Goal: Check status: Check status

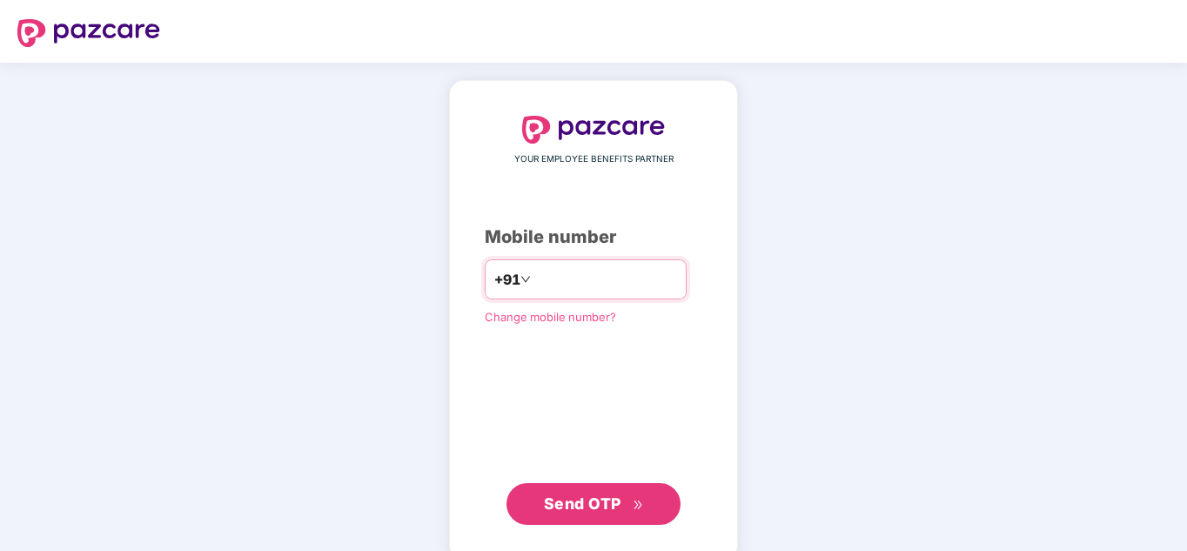
click at [595, 279] on input "number" at bounding box center [605, 279] width 143 height 28
type input "**********"
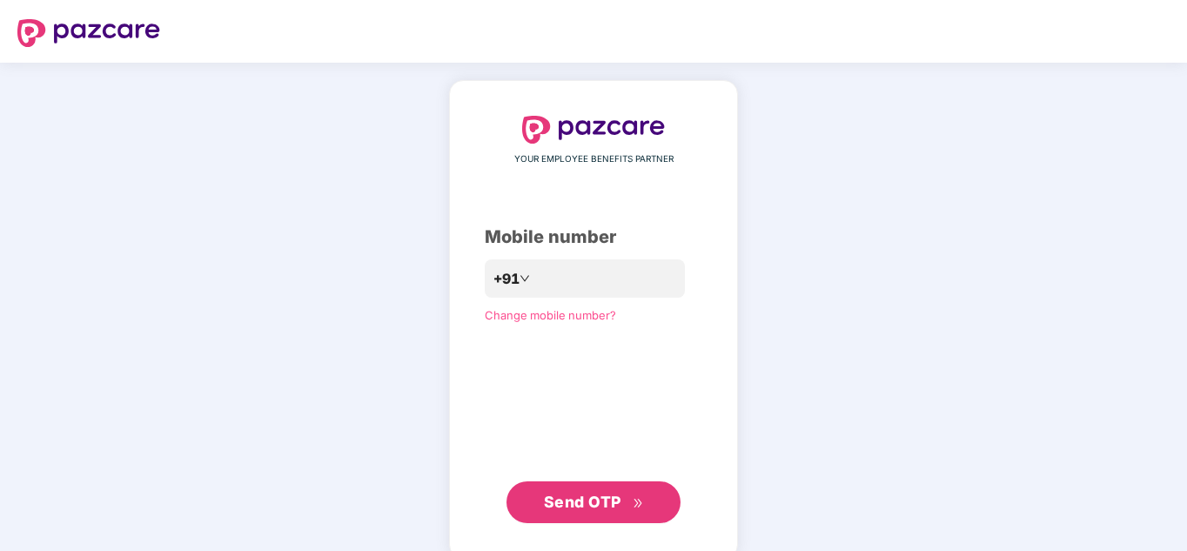
click at [587, 502] on span "Send OTP" at bounding box center [582, 501] width 77 height 18
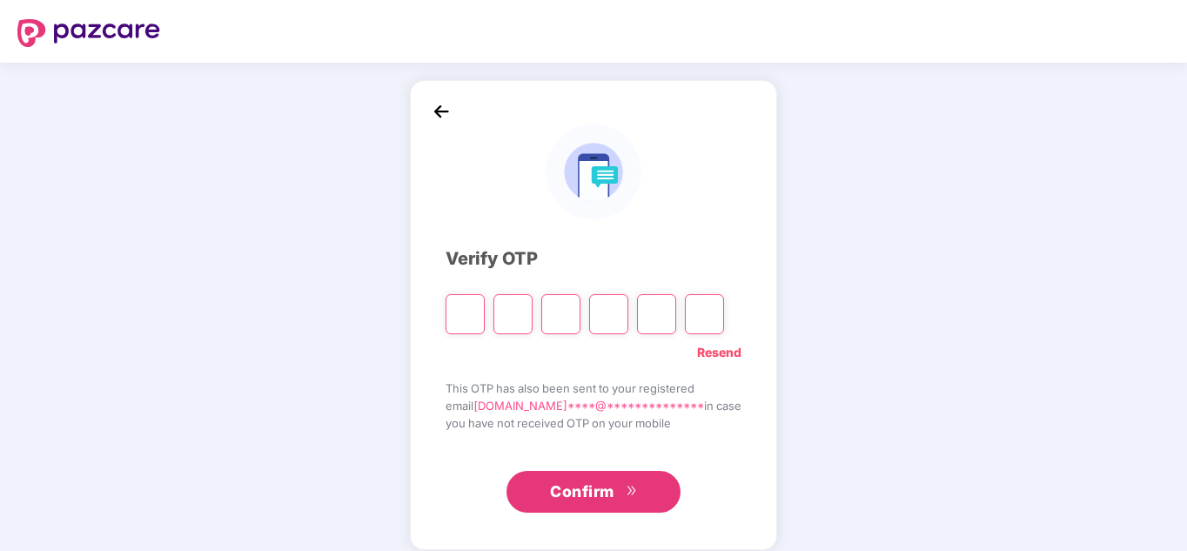
type input "*"
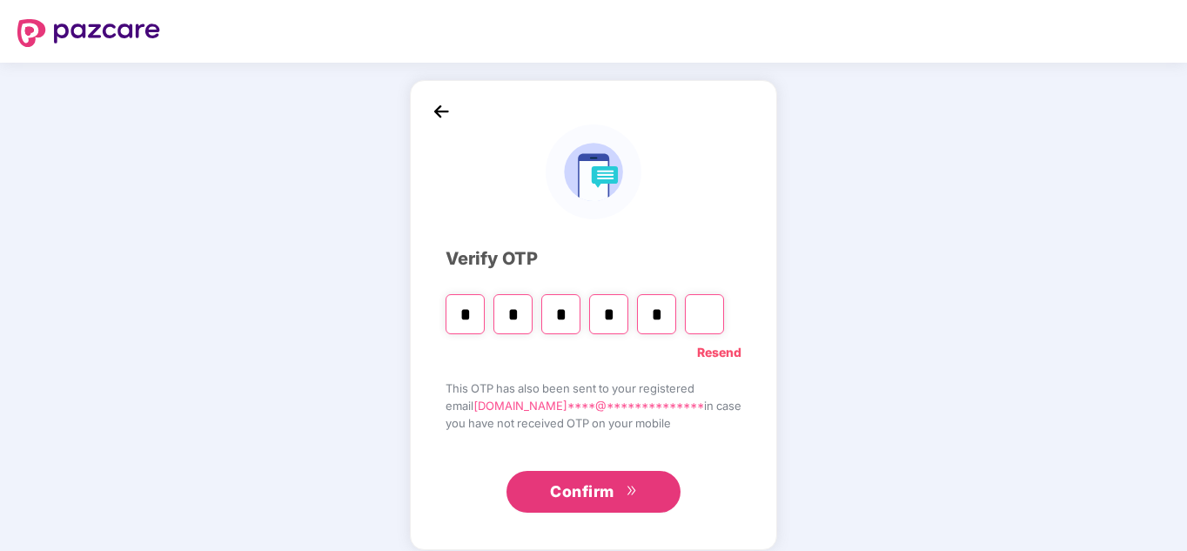
type input "*"
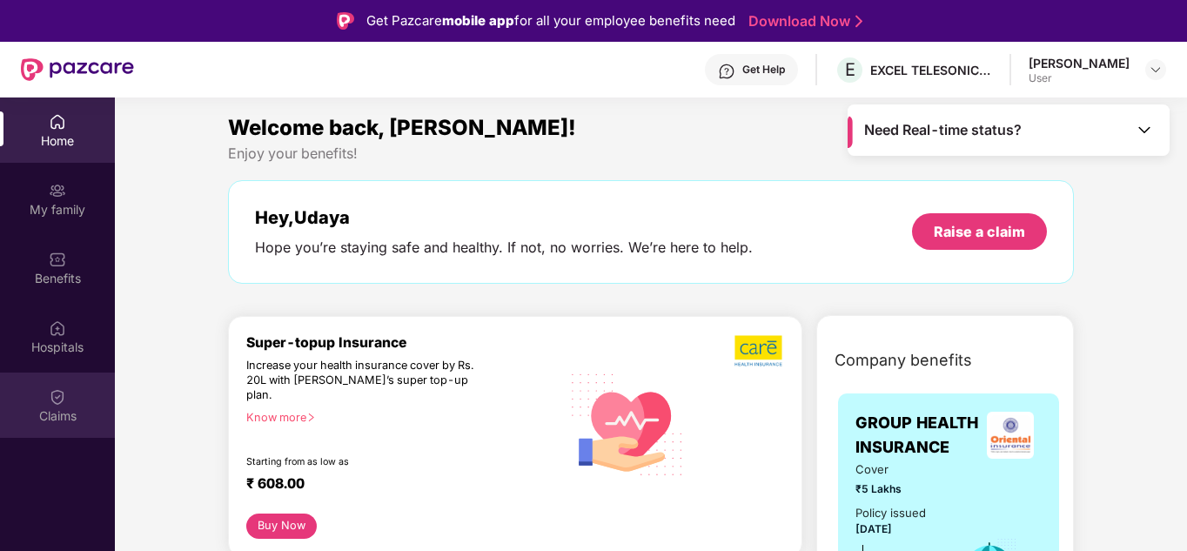
click at [58, 392] on img at bounding box center [57, 396] width 17 height 17
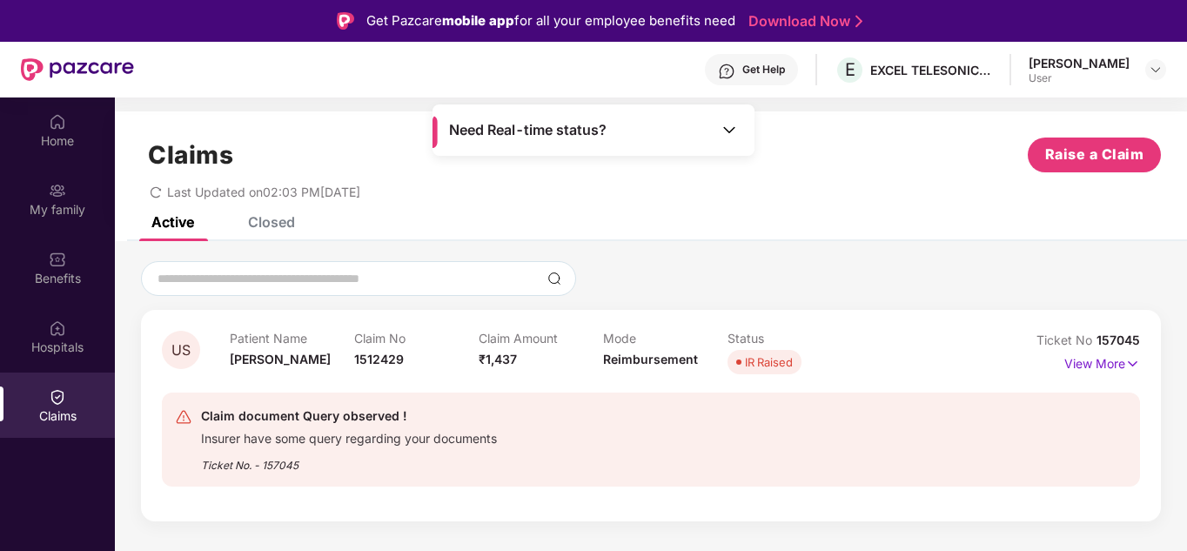
click at [268, 221] on div "Closed" at bounding box center [271, 221] width 47 height 17
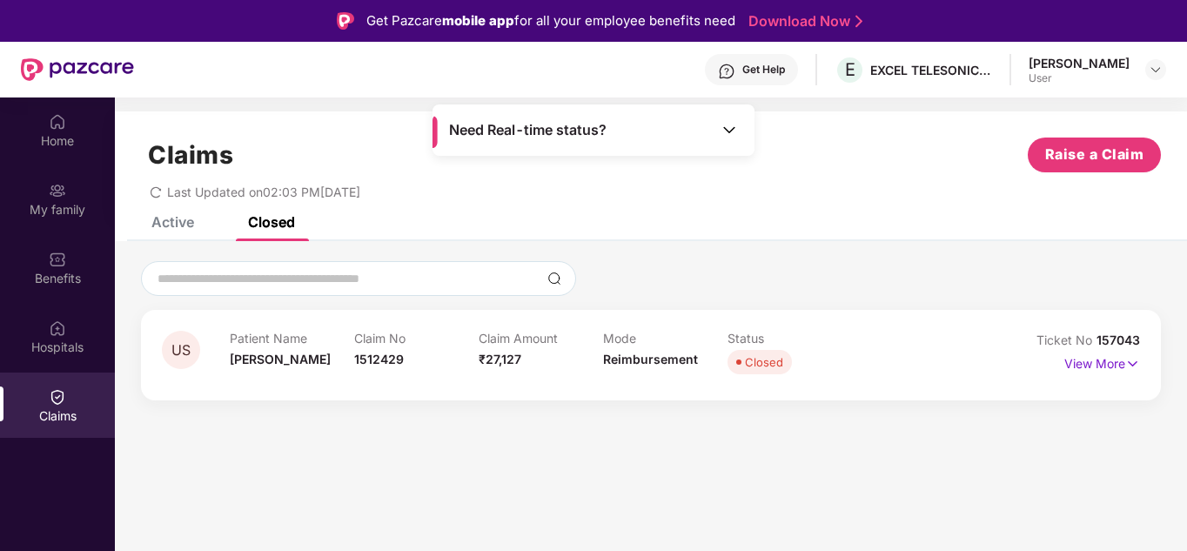
click at [172, 224] on div "Active" at bounding box center [172, 221] width 43 height 17
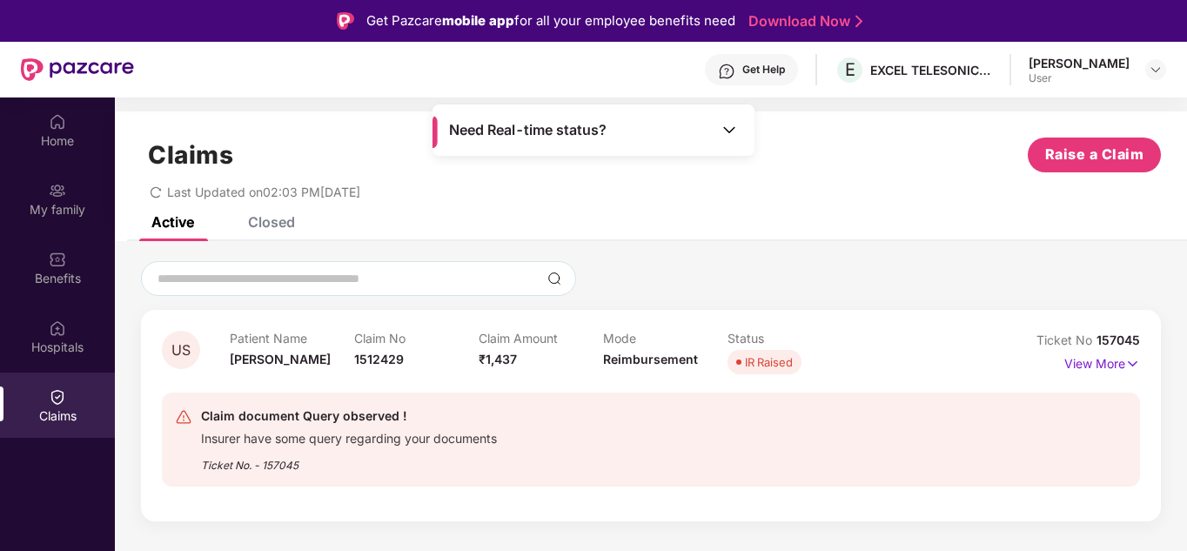
click at [285, 226] on div "Closed" at bounding box center [271, 221] width 47 height 17
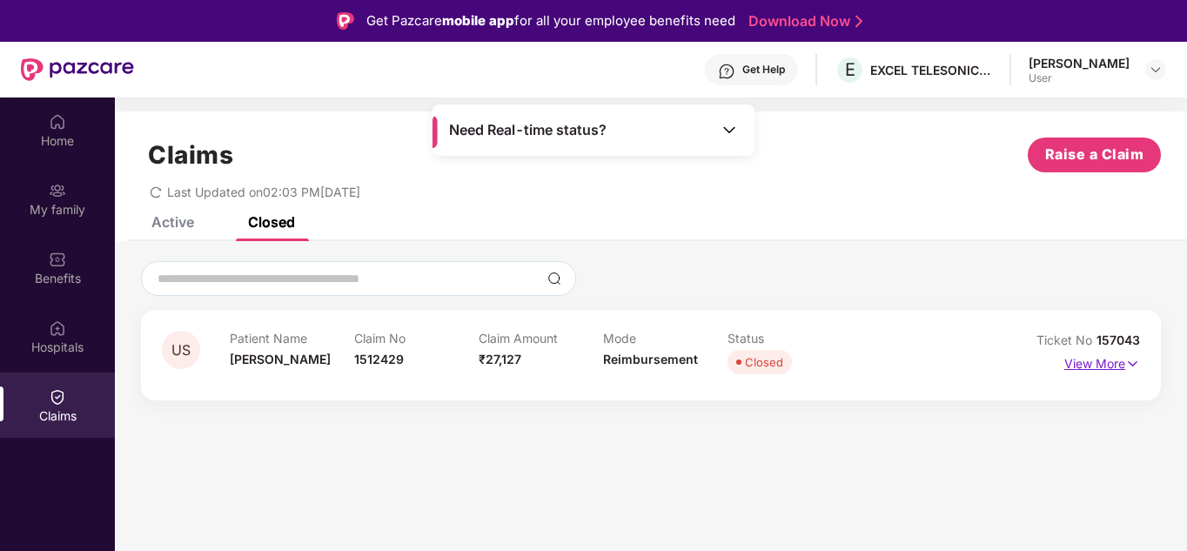
click at [1131, 367] on img at bounding box center [1132, 363] width 15 height 19
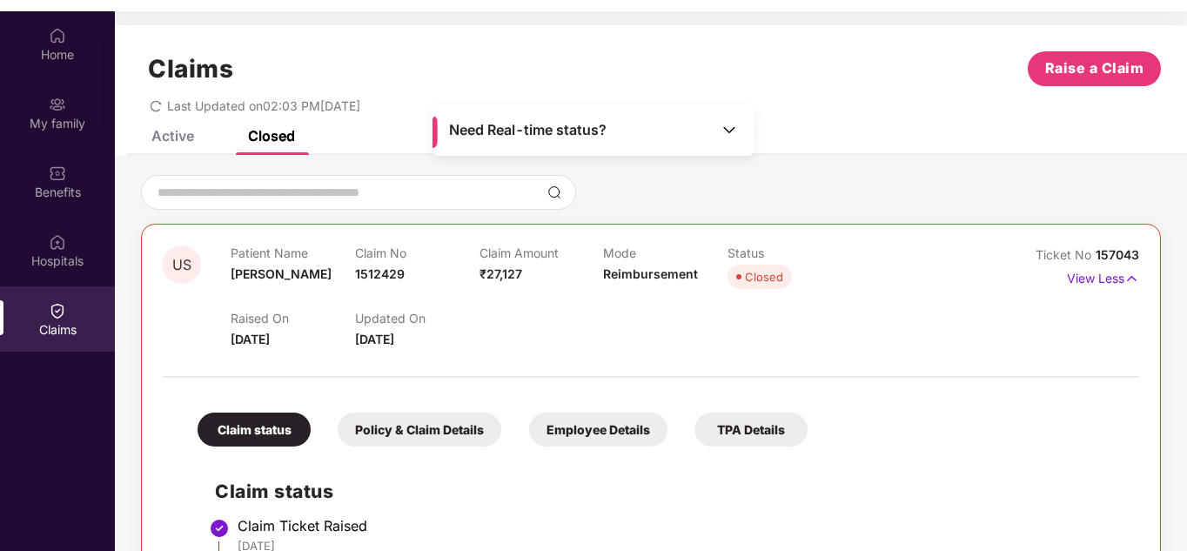
scroll to position [97, 0]
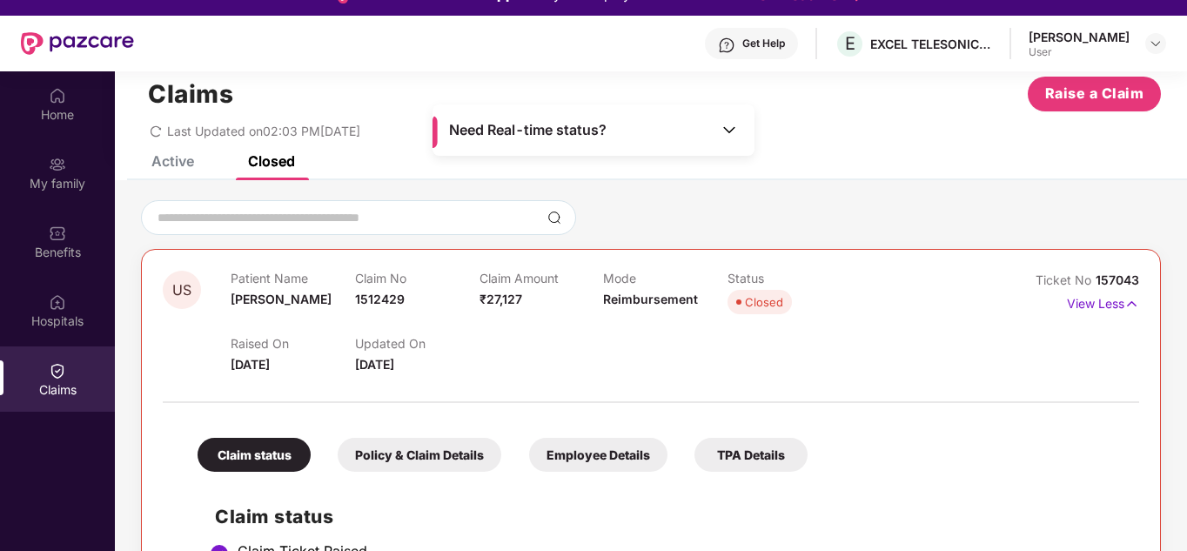
scroll to position [0, 0]
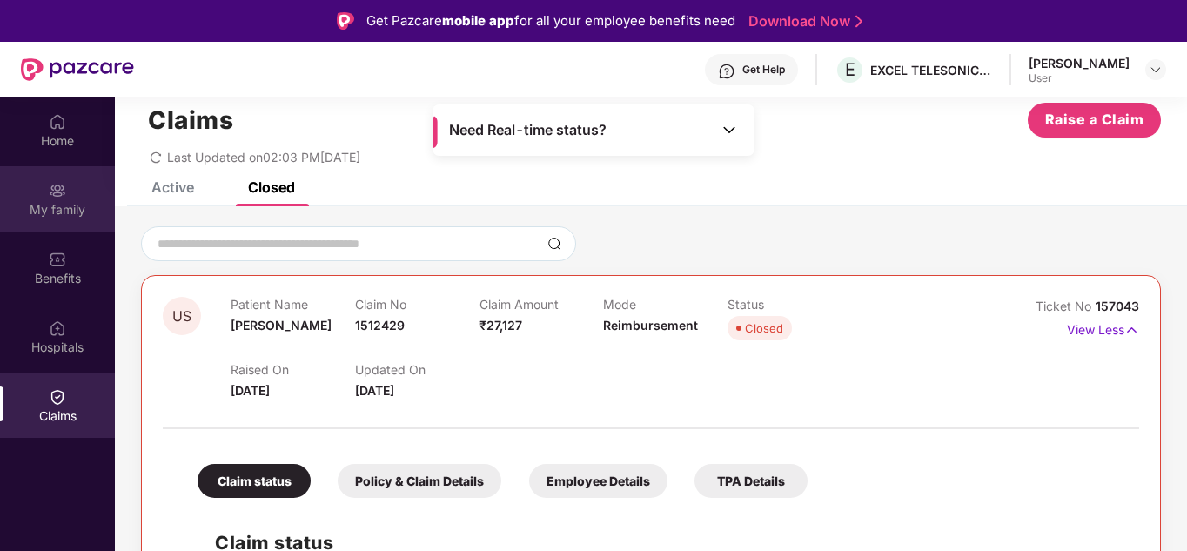
click at [58, 197] on img at bounding box center [57, 190] width 17 height 17
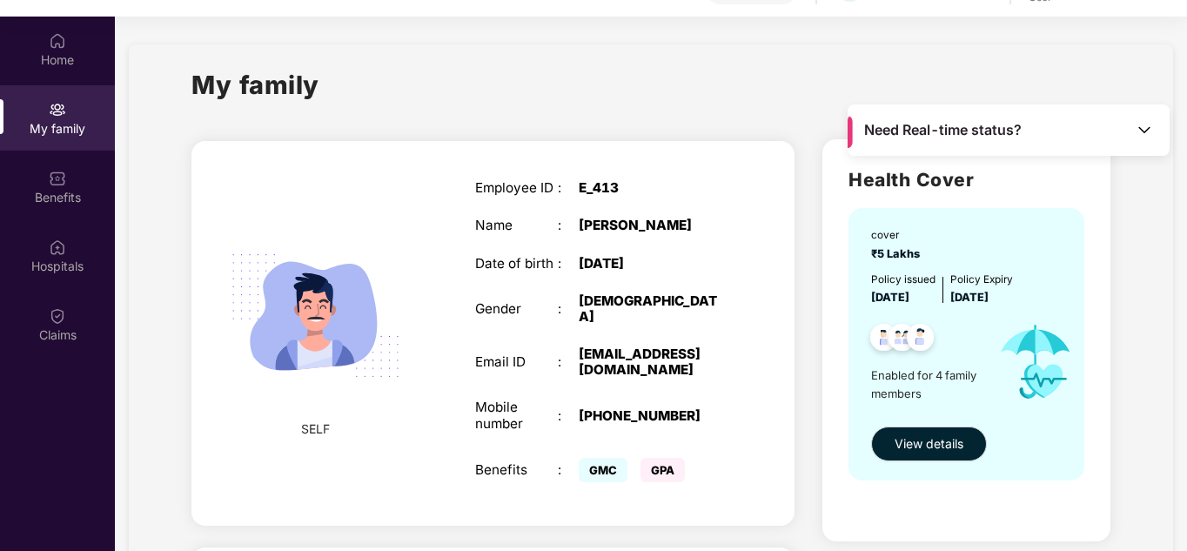
scroll to position [97, 0]
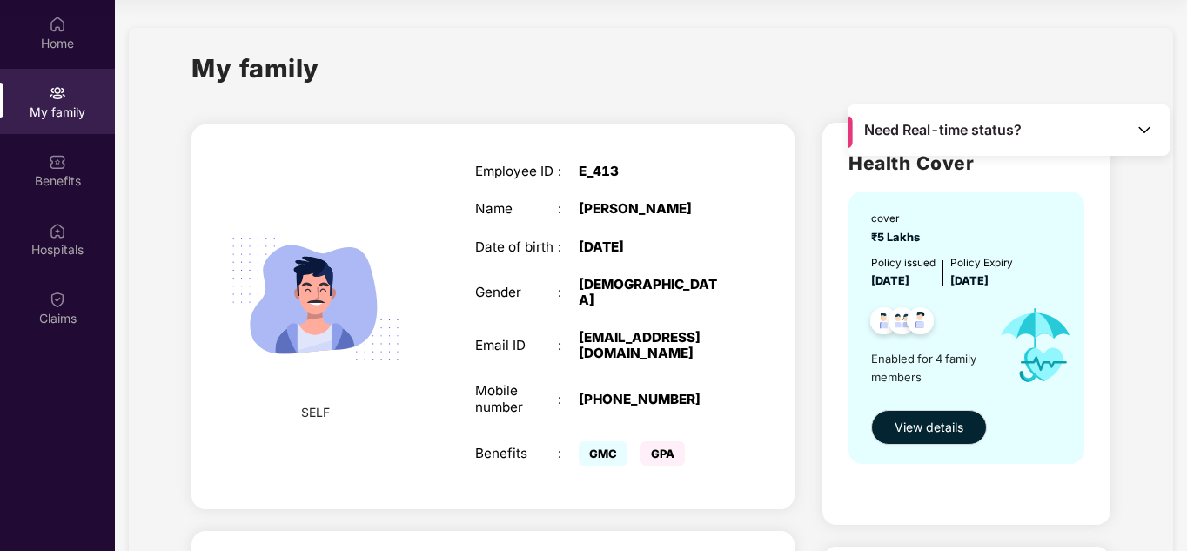
click at [662, 441] on span "GPA" at bounding box center [662, 453] width 44 height 24
click at [605, 441] on span "GMC" at bounding box center [602, 453] width 49 height 24
click at [932, 418] on span "View details" at bounding box center [928, 427] width 69 height 19
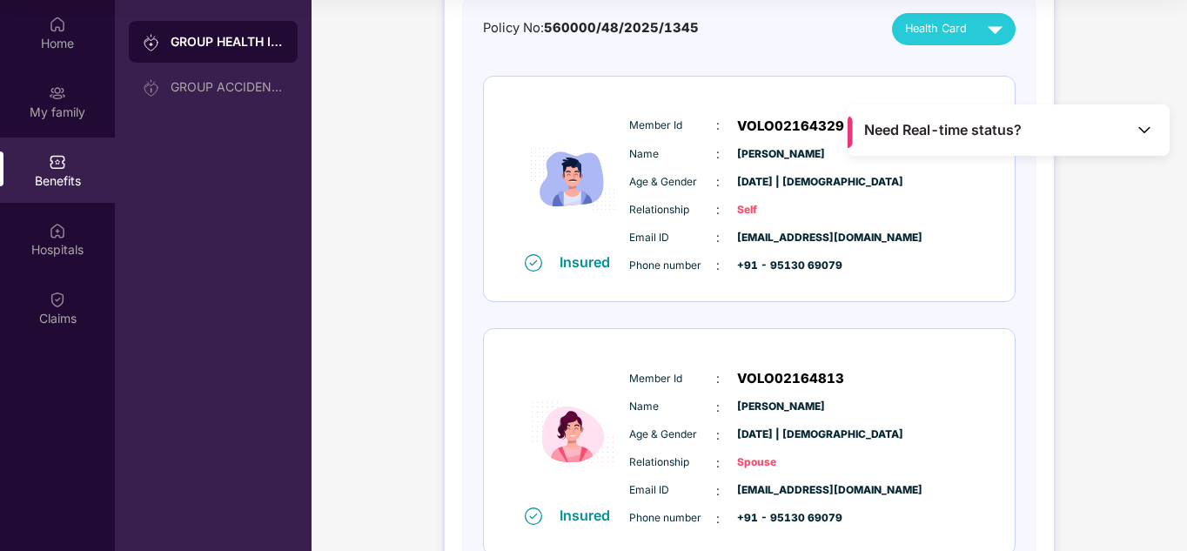
scroll to position [0, 0]
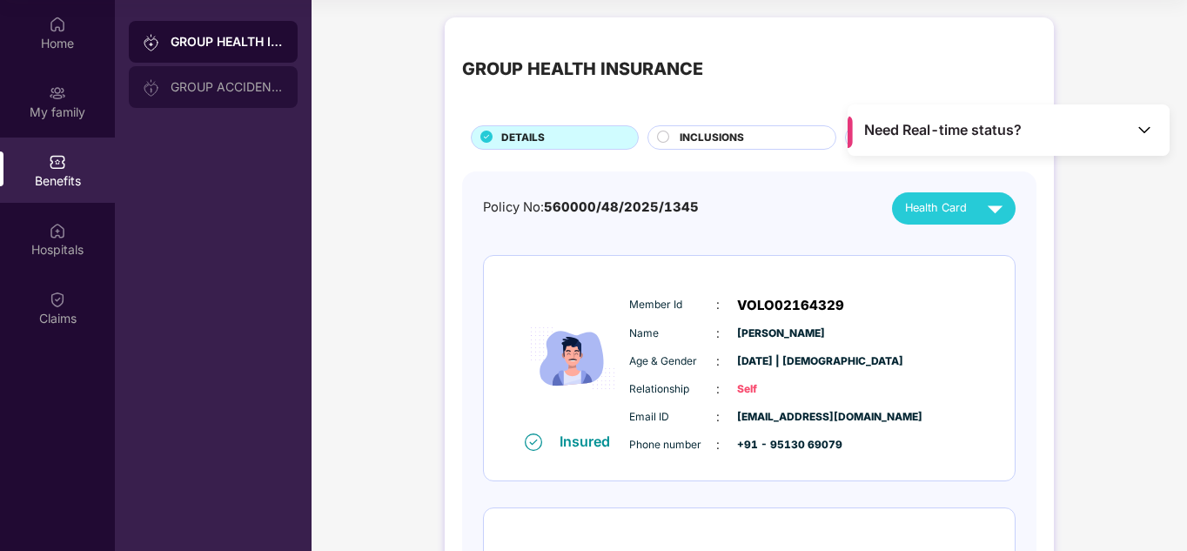
click at [215, 78] on div "GROUP ACCIDENTAL INSURANCE" at bounding box center [213, 87] width 169 height 42
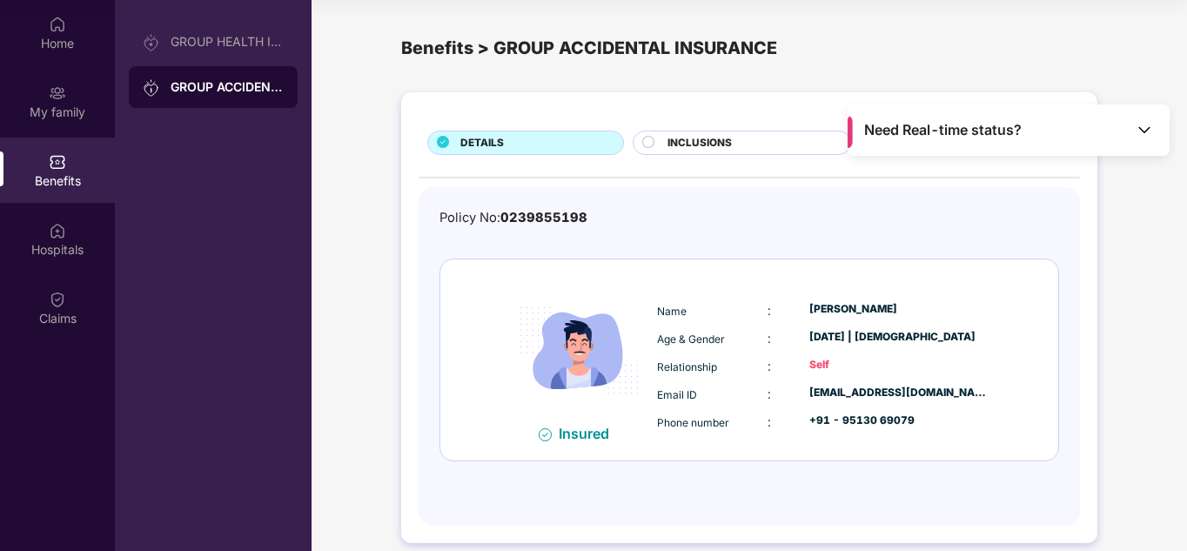
click at [470, 140] on span "DETAILS" at bounding box center [481, 143] width 43 height 17
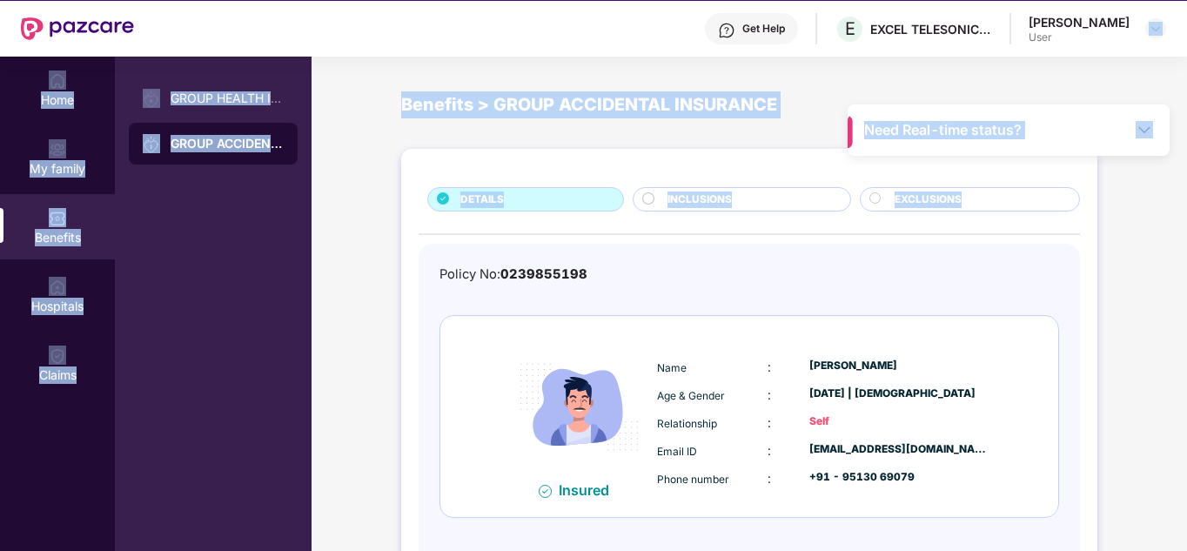
drag, startPoint x: 1184, startPoint y: 172, endPoint x: 1147, endPoint y: 7, distance: 169.3
click at [1147, 7] on div "Get Pazcare mobile app for all your employee benefits need Download Now Get Hel…" at bounding box center [593, 283] width 1187 height 648
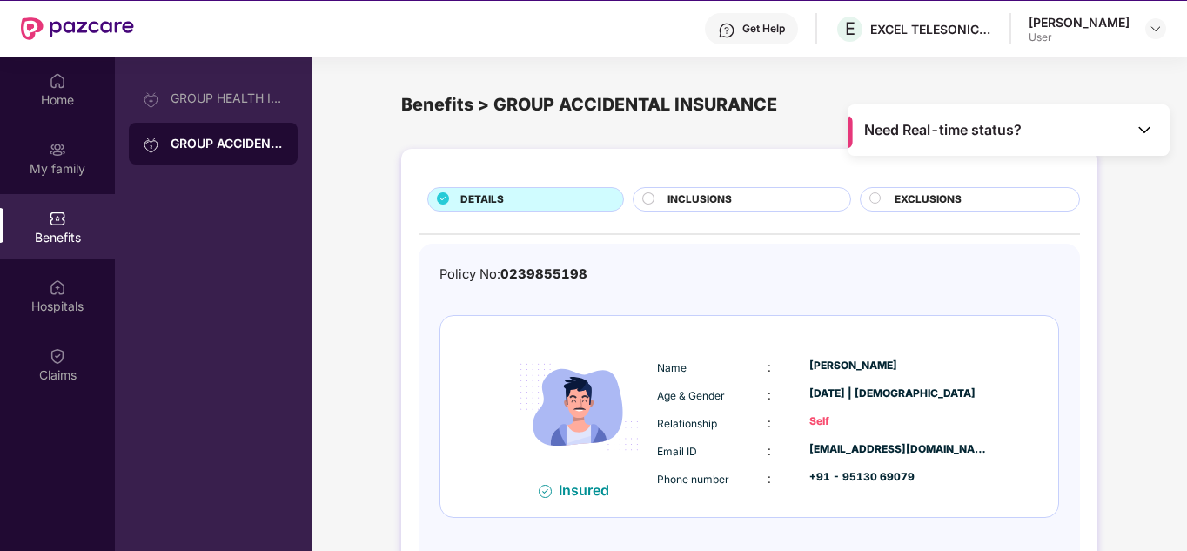
click at [1106, 277] on div "DETAILS INCLUSIONS EXCLUSIONS Policy No: 0239855198 Insured Name : [PERSON_NAME…" at bounding box center [748, 382] width 875 height 485
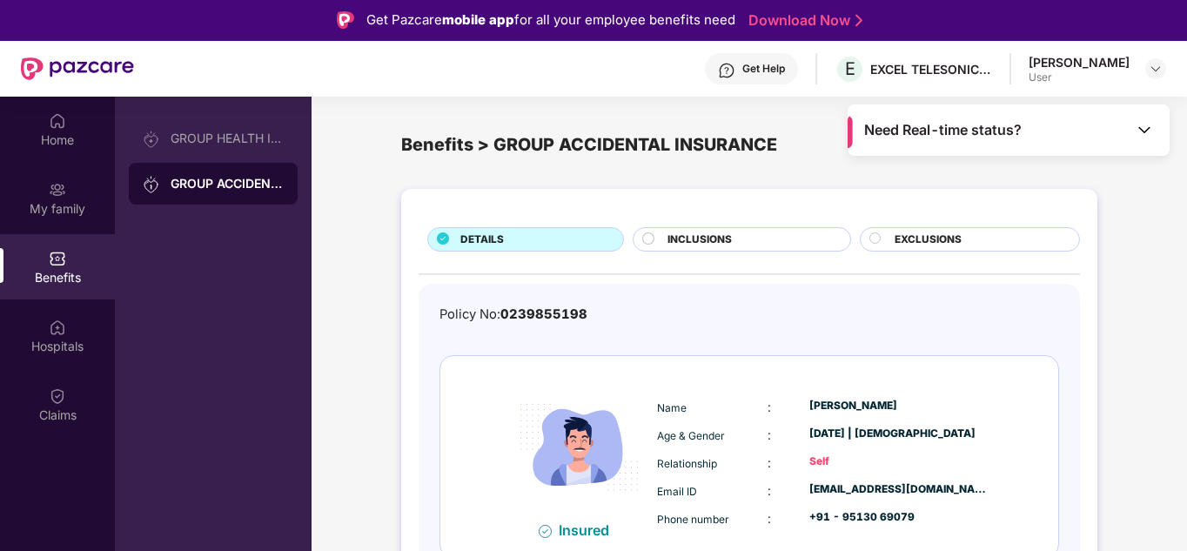
scroll to position [0, 0]
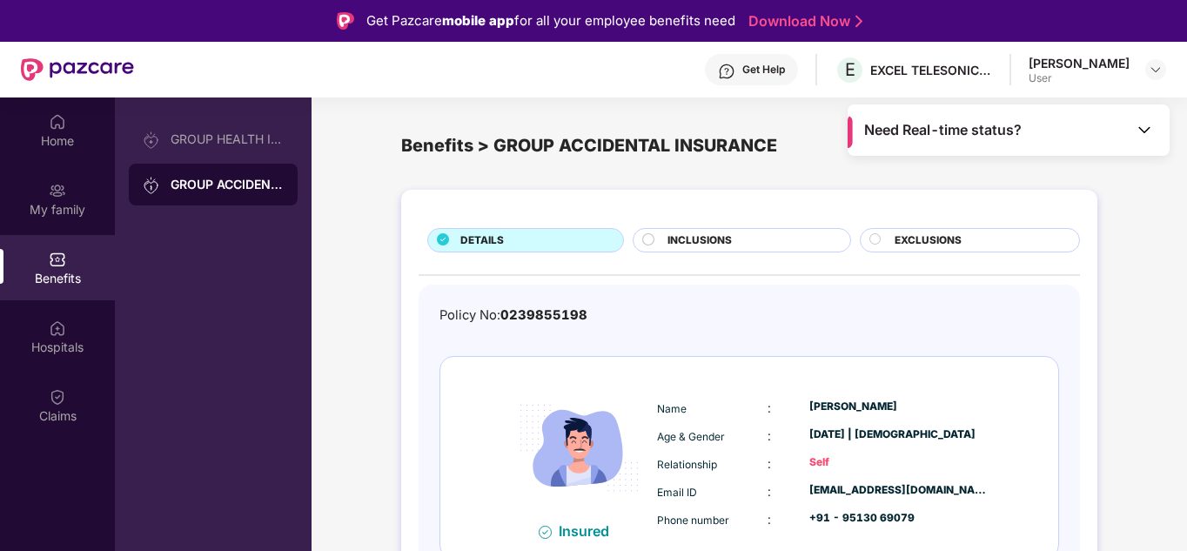
click at [1153, 270] on div "DETAILS INCLUSIONS EXCLUSIONS Policy No: 0239855198 Insured Name : [PERSON_NAME…" at bounding box center [748, 423] width 875 height 485
click at [194, 140] on div "GROUP HEALTH INSURANCE" at bounding box center [226, 139] width 113 height 14
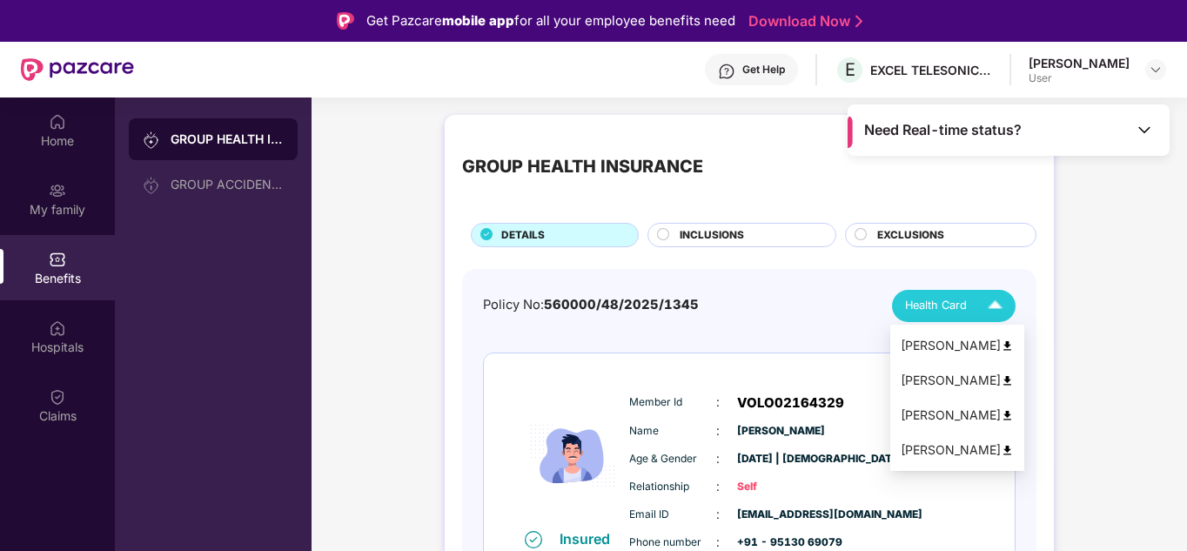
click at [997, 307] on img at bounding box center [994, 306] width 30 height 30
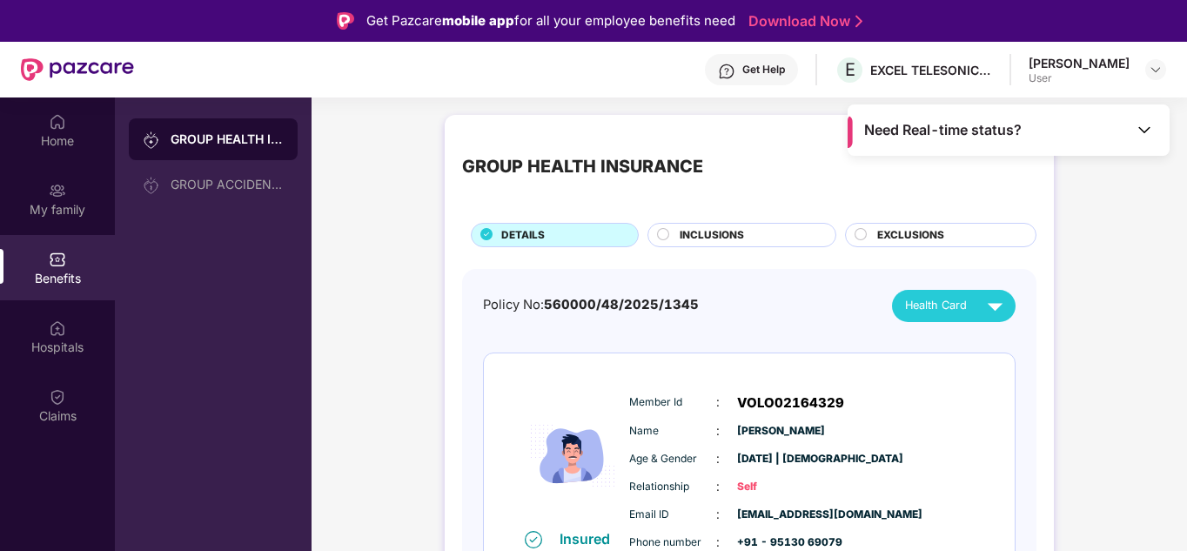
click at [72, 139] on div "Home" at bounding box center [57, 140] width 115 height 17
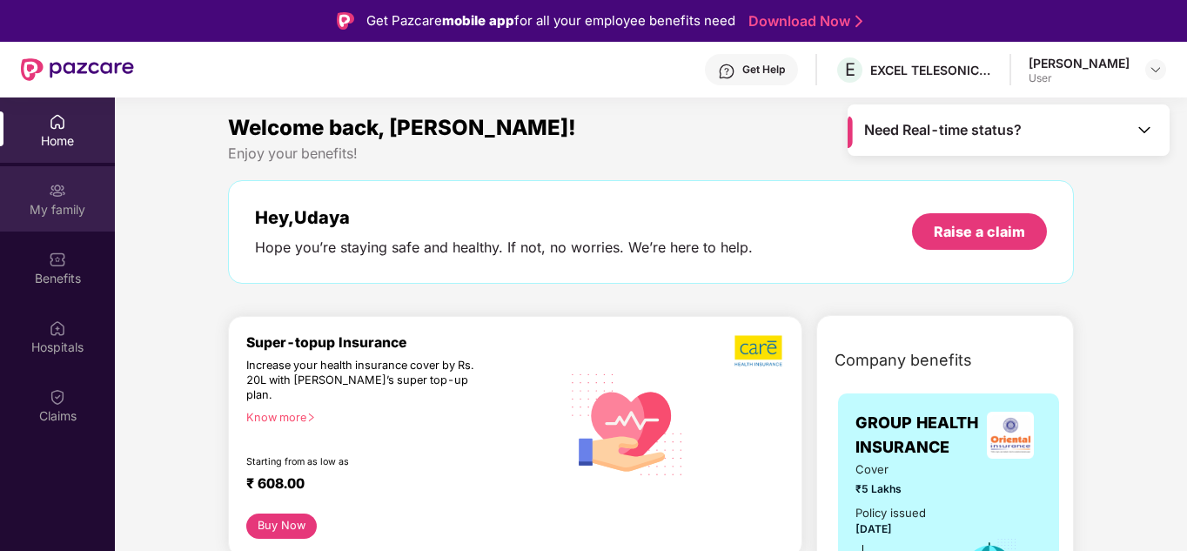
click at [57, 182] on img at bounding box center [57, 190] width 17 height 17
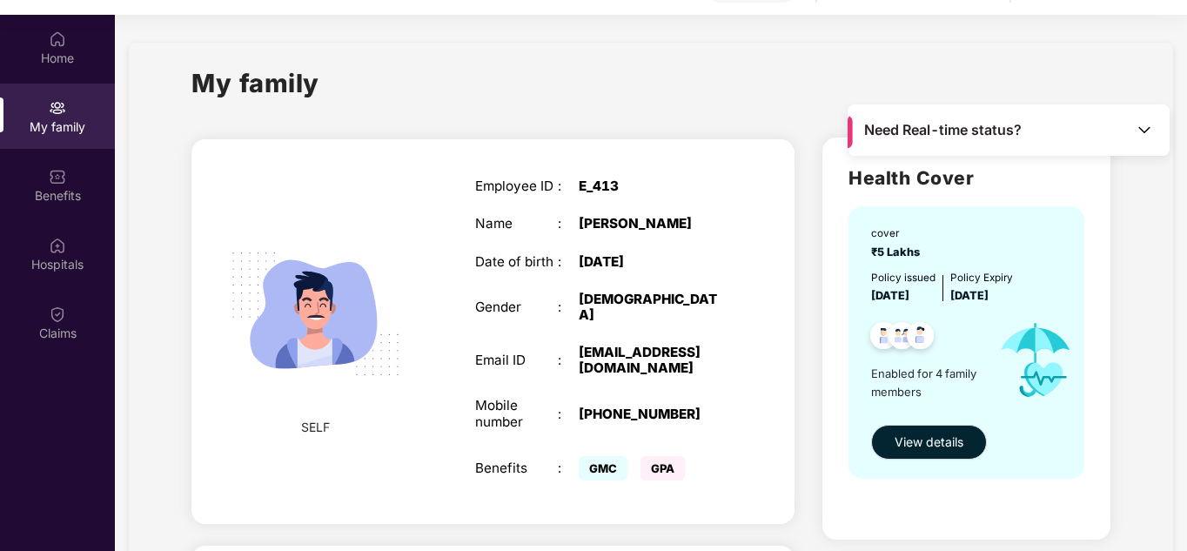
scroll to position [97, 0]
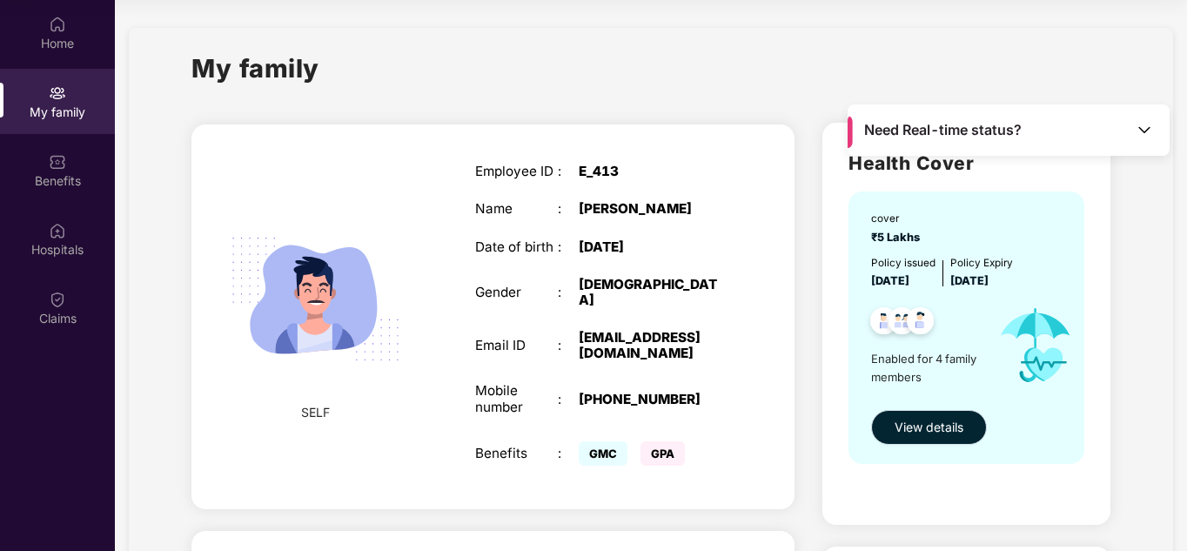
click at [907, 427] on span "View details" at bounding box center [928, 427] width 69 height 19
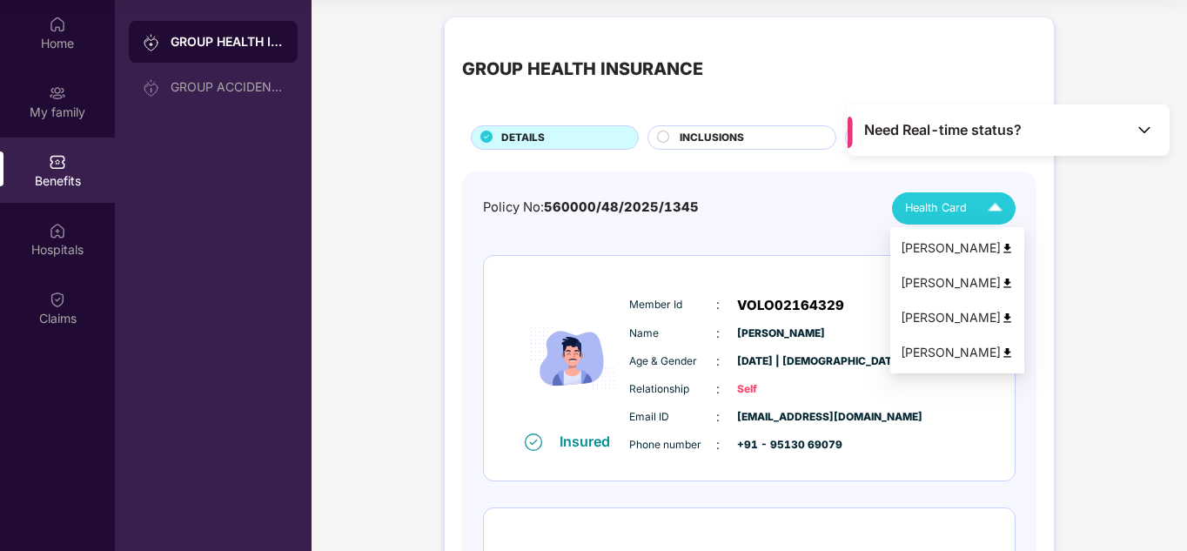
click at [937, 245] on div "[PERSON_NAME]" at bounding box center [956, 247] width 113 height 19
